Goal: Entertainment & Leisure: Browse casually

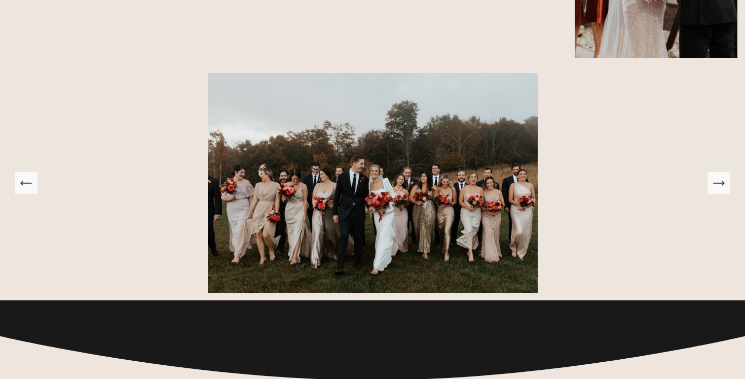
scroll to position [1396, 0]
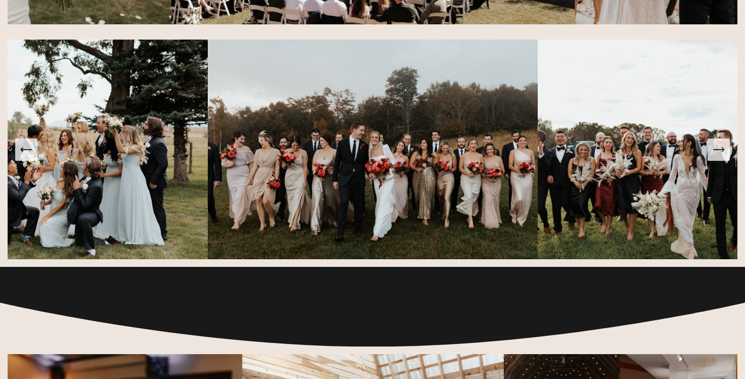
click at [729, 148] on button "Next Slide" at bounding box center [719, 149] width 22 height 22
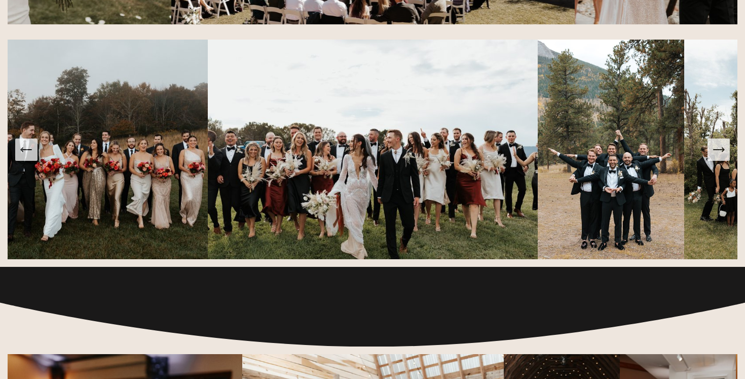
click at [728, 148] on button "Next Slide" at bounding box center [719, 149] width 22 height 22
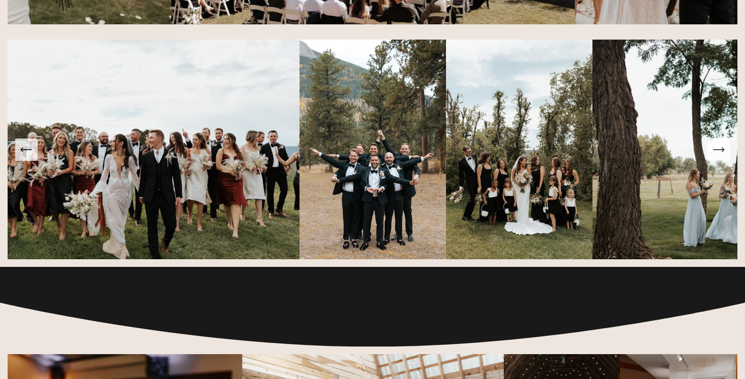
click at [725, 150] on icon "Next Slide" at bounding box center [719, 149] width 14 height 14
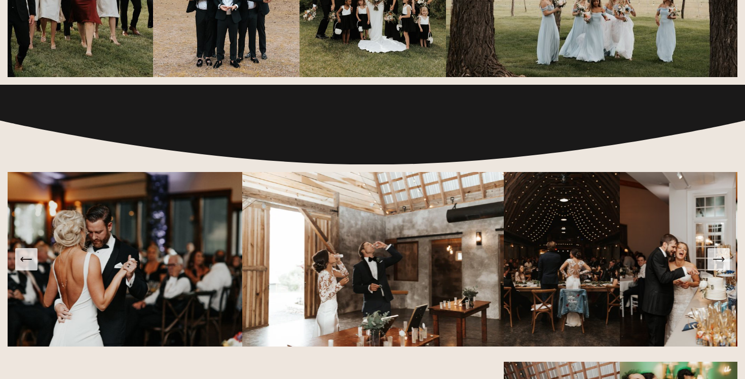
scroll to position [1741, 0]
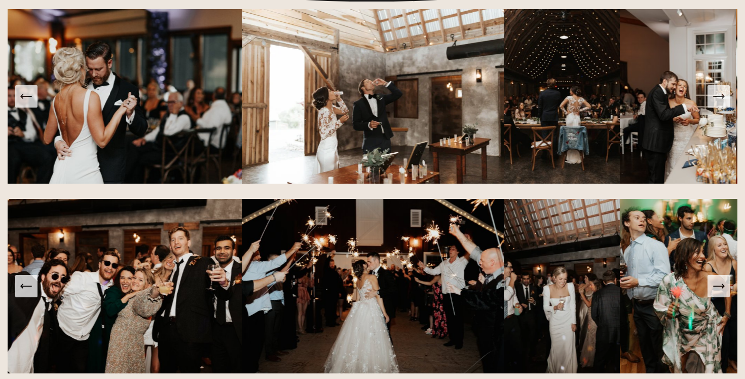
click at [722, 100] on icon "Next Slide" at bounding box center [719, 96] width 14 height 14
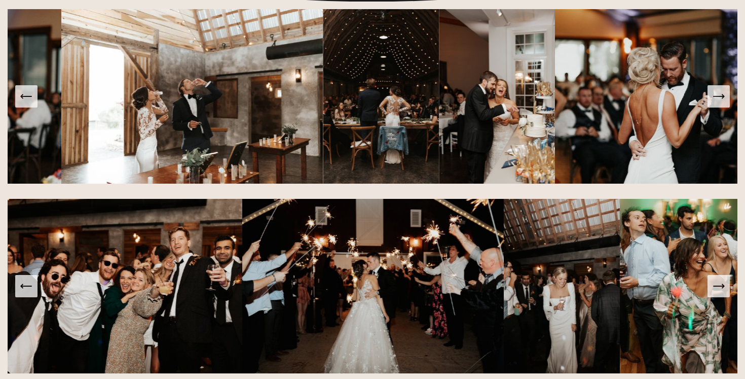
click at [722, 100] on icon "Next Slide" at bounding box center [719, 96] width 14 height 14
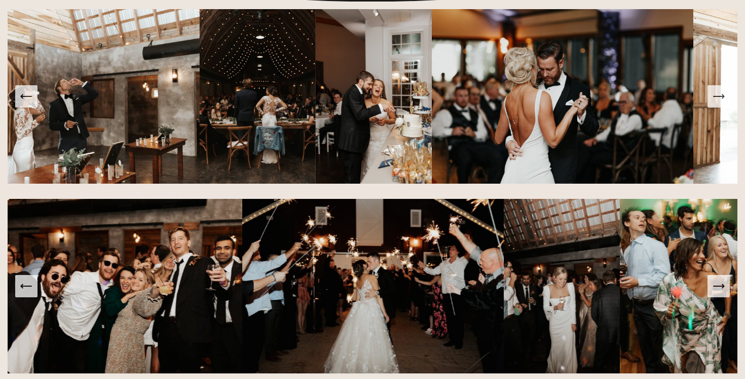
click at [722, 100] on icon "Next Slide" at bounding box center [719, 96] width 14 height 14
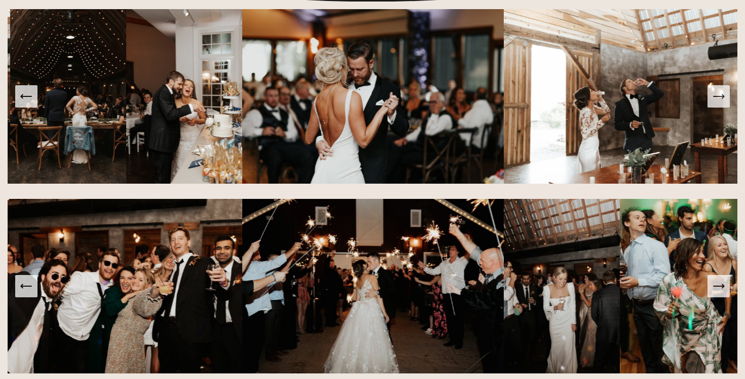
click at [714, 95] on icon "Next Slide" at bounding box center [719, 96] width 14 height 14
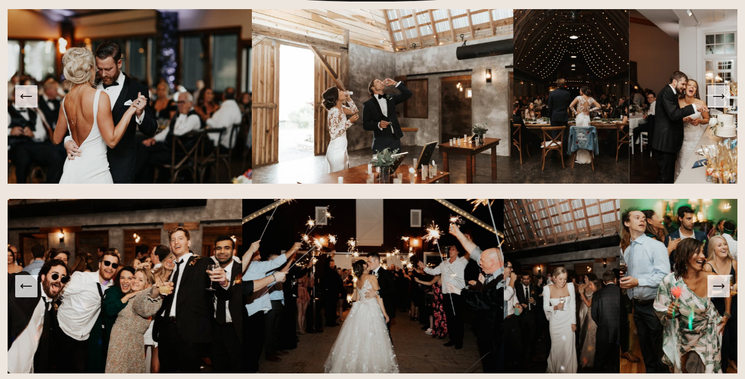
click at [714, 95] on icon "Next Slide" at bounding box center [719, 96] width 14 height 14
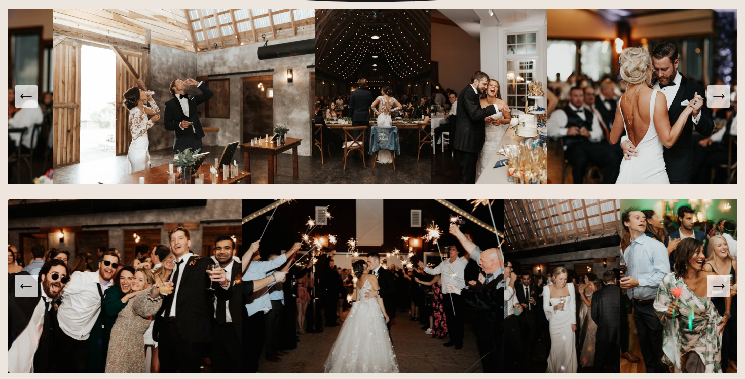
click at [714, 95] on icon "Next Slide" at bounding box center [719, 96] width 14 height 14
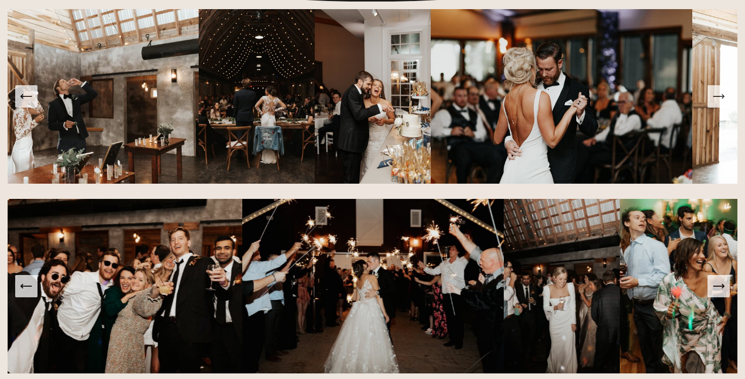
click at [715, 286] on icon "Next Slide" at bounding box center [719, 286] width 11 height 0
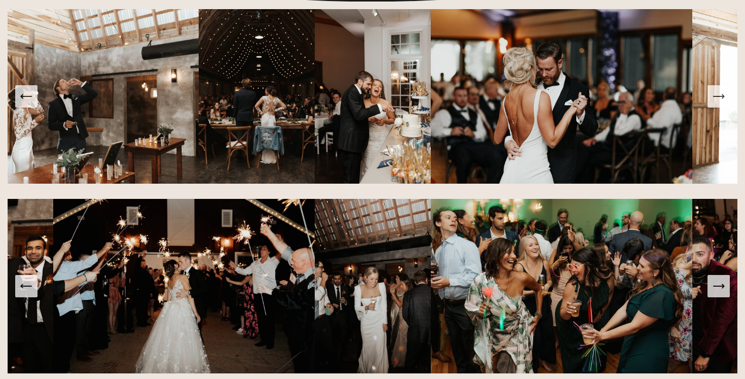
click at [715, 286] on icon "Next Slide" at bounding box center [719, 286] width 11 height 0
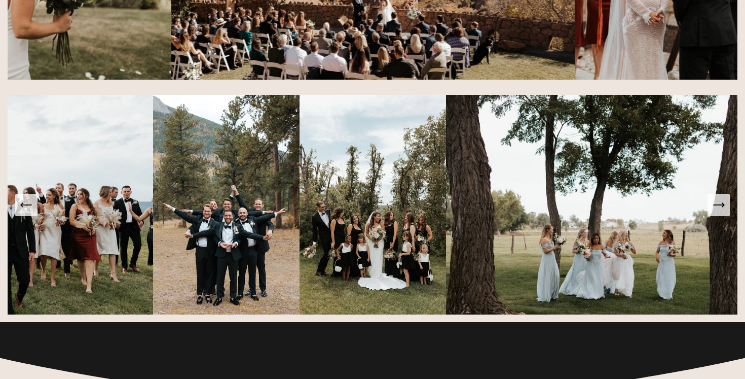
scroll to position [1382, 0]
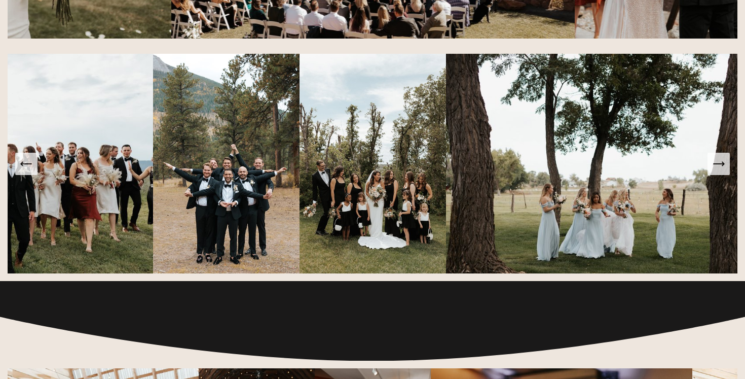
click at [730, 171] on button "Next Slide" at bounding box center [719, 164] width 22 height 22
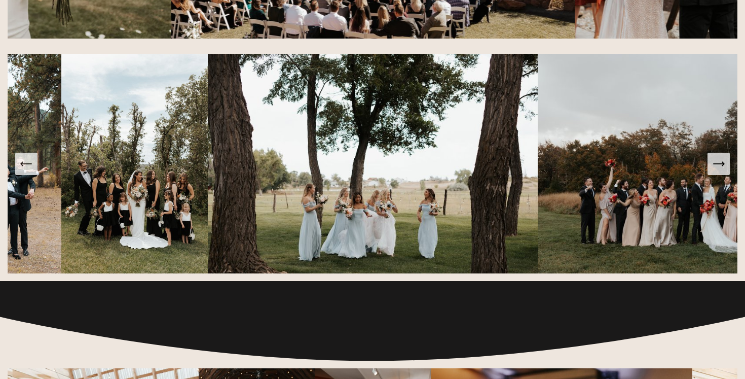
click at [730, 171] on button "Next Slide" at bounding box center [719, 164] width 22 height 22
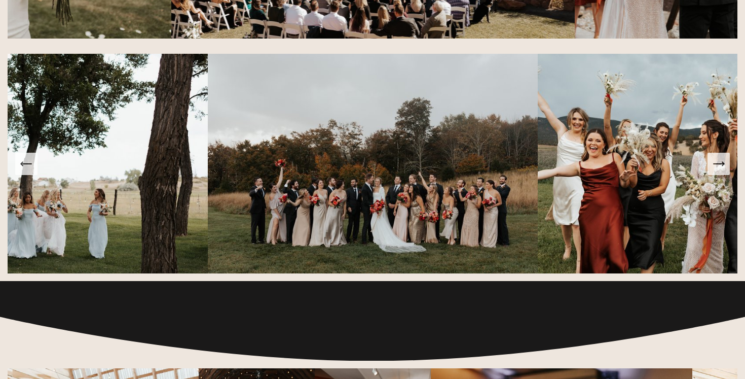
click at [724, 166] on icon "Next Slide" at bounding box center [719, 164] width 14 height 14
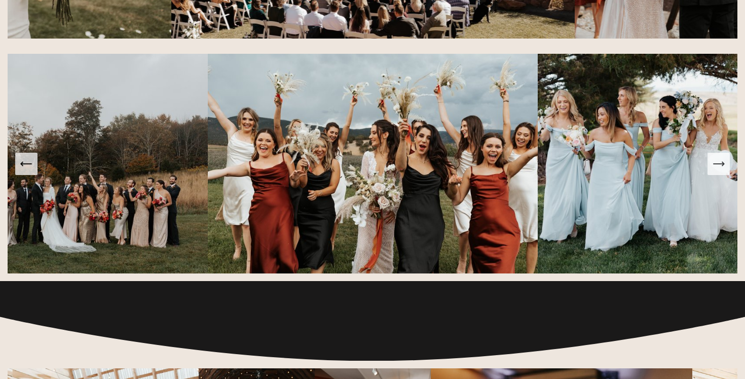
click at [724, 166] on icon "Next Slide" at bounding box center [719, 164] width 14 height 14
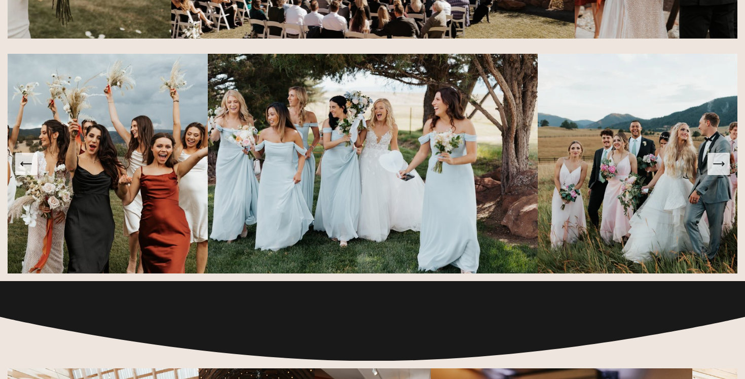
click at [718, 161] on icon "Next Slide" at bounding box center [719, 164] width 14 height 14
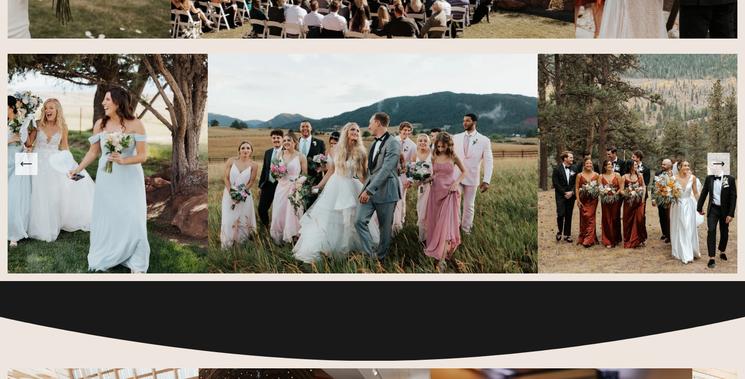
click at [718, 161] on icon "Next Slide" at bounding box center [719, 164] width 14 height 14
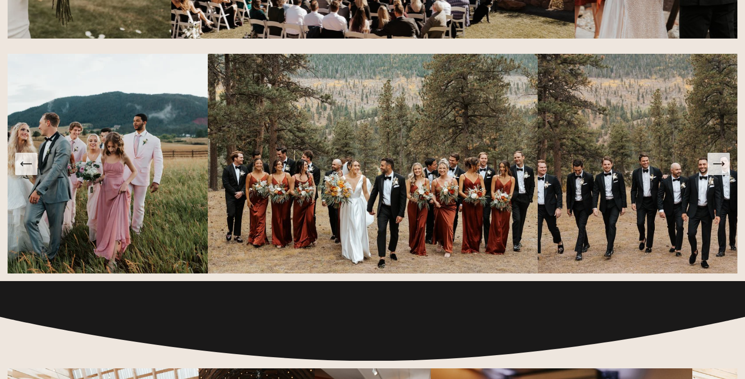
click at [718, 161] on icon "Next Slide" at bounding box center [719, 164] width 14 height 14
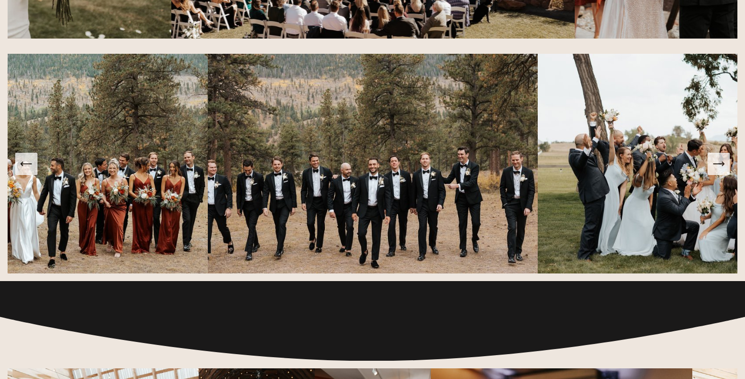
click at [718, 161] on icon "Next Slide" at bounding box center [719, 164] width 14 height 14
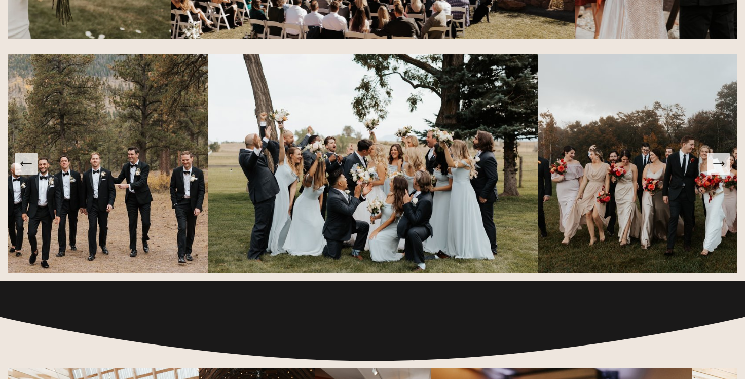
click at [718, 161] on icon "Next Slide" at bounding box center [719, 164] width 14 height 14
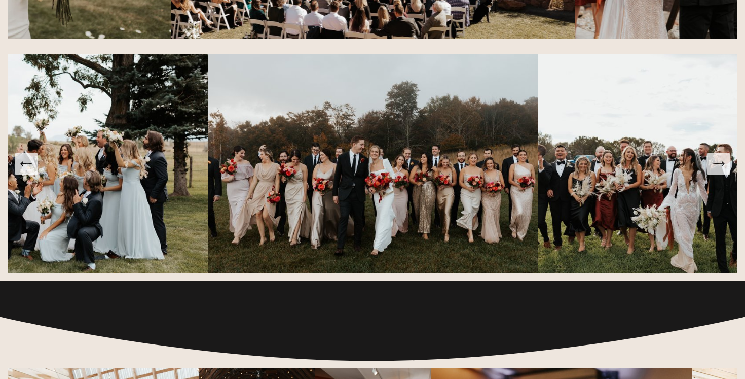
click at [718, 161] on icon "Next Slide" at bounding box center [719, 164] width 14 height 14
